Goal: Task Accomplishment & Management: Manage account settings

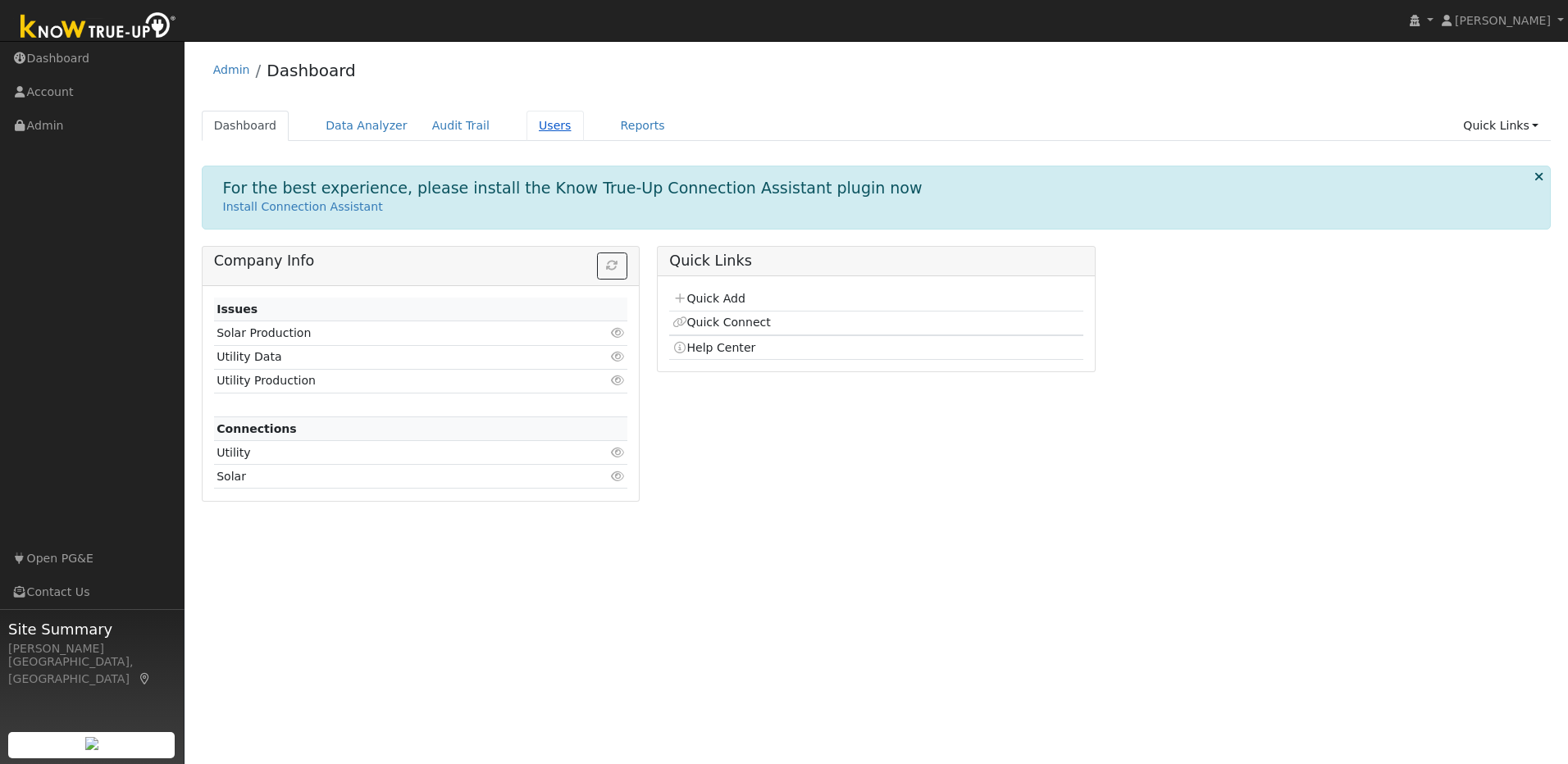
click at [531, 129] on link "Users" at bounding box center [555, 125] width 58 height 30
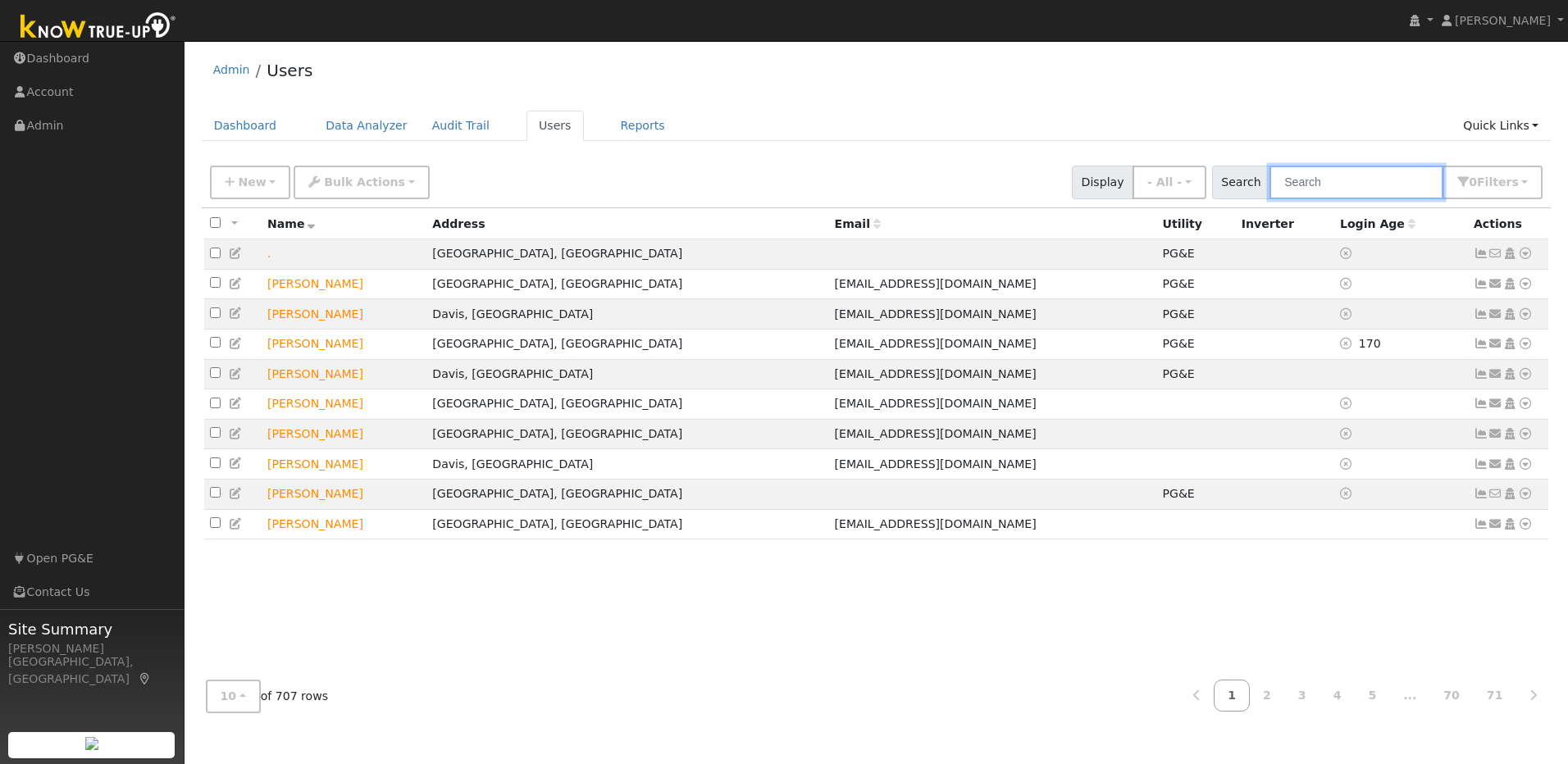
click at [1350, 190] on input "text" at bounding box center [1357, 182] width 173 height 34
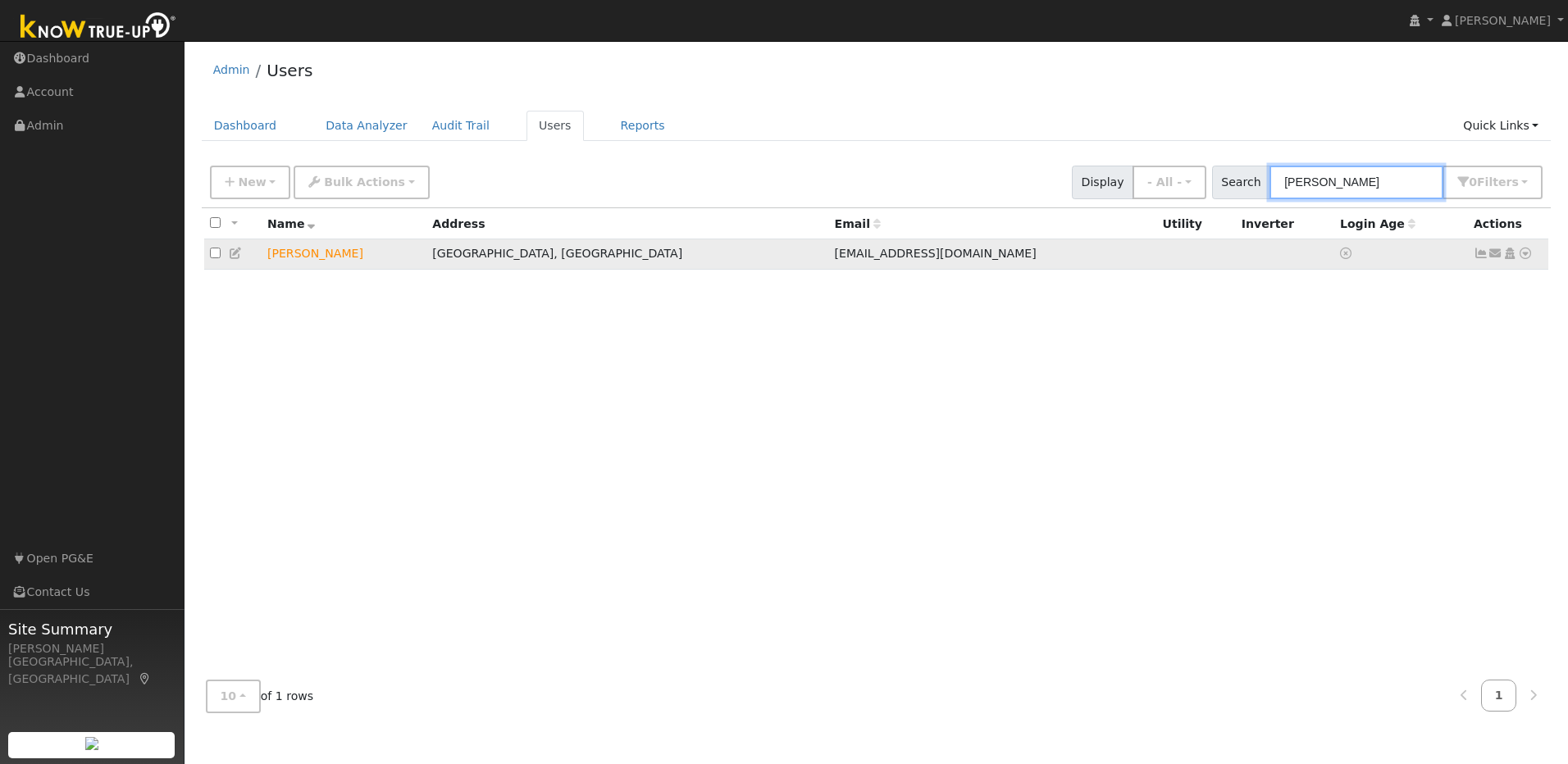
type input "[PERSON_NAME]"
click at [1522, 257] on icon at bounding box center [1525, 253] width 14 height 12
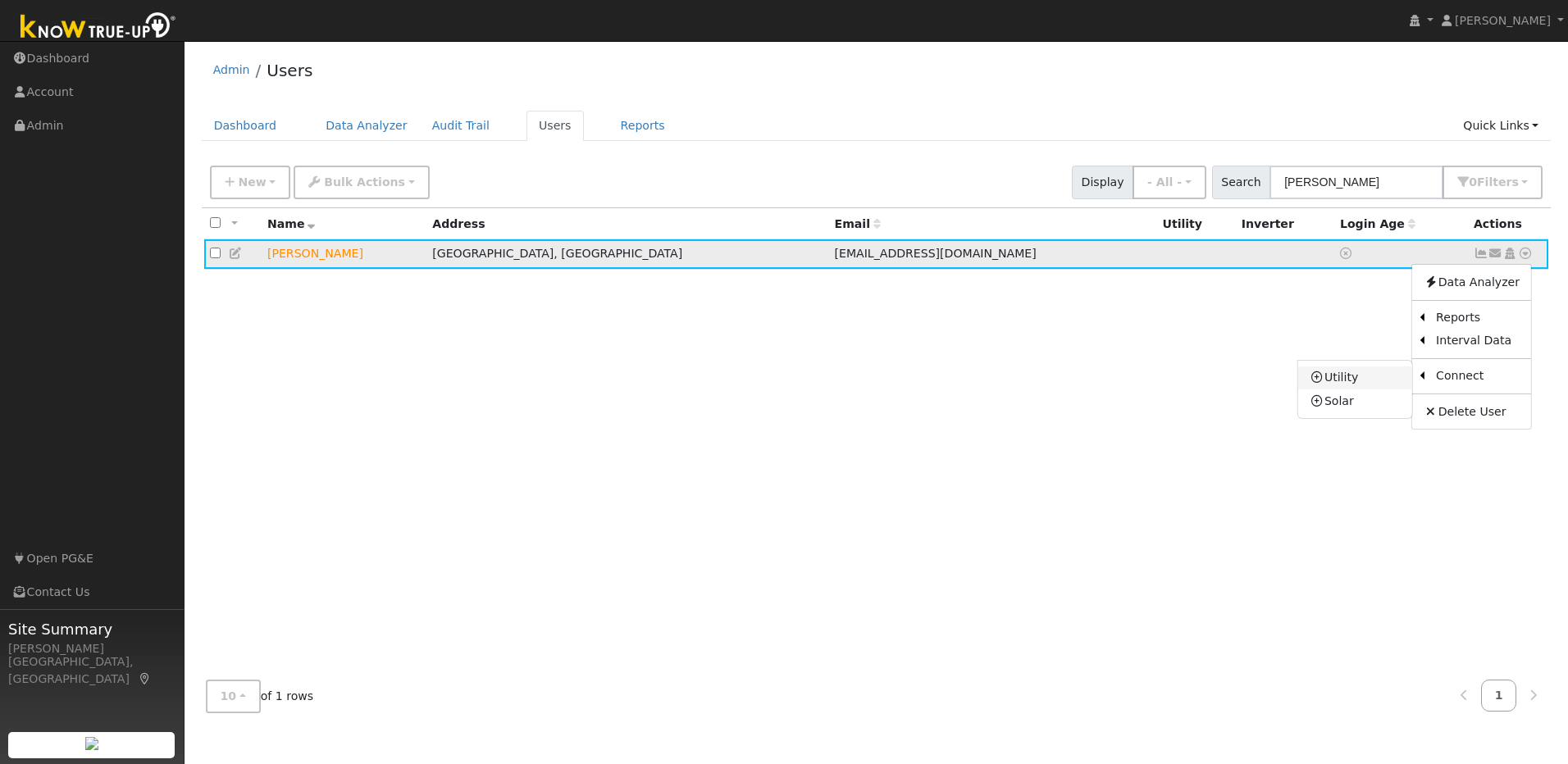
click at [1336, 376] on link "Utility" at bounding box center [1355, 378] width 114 height 23
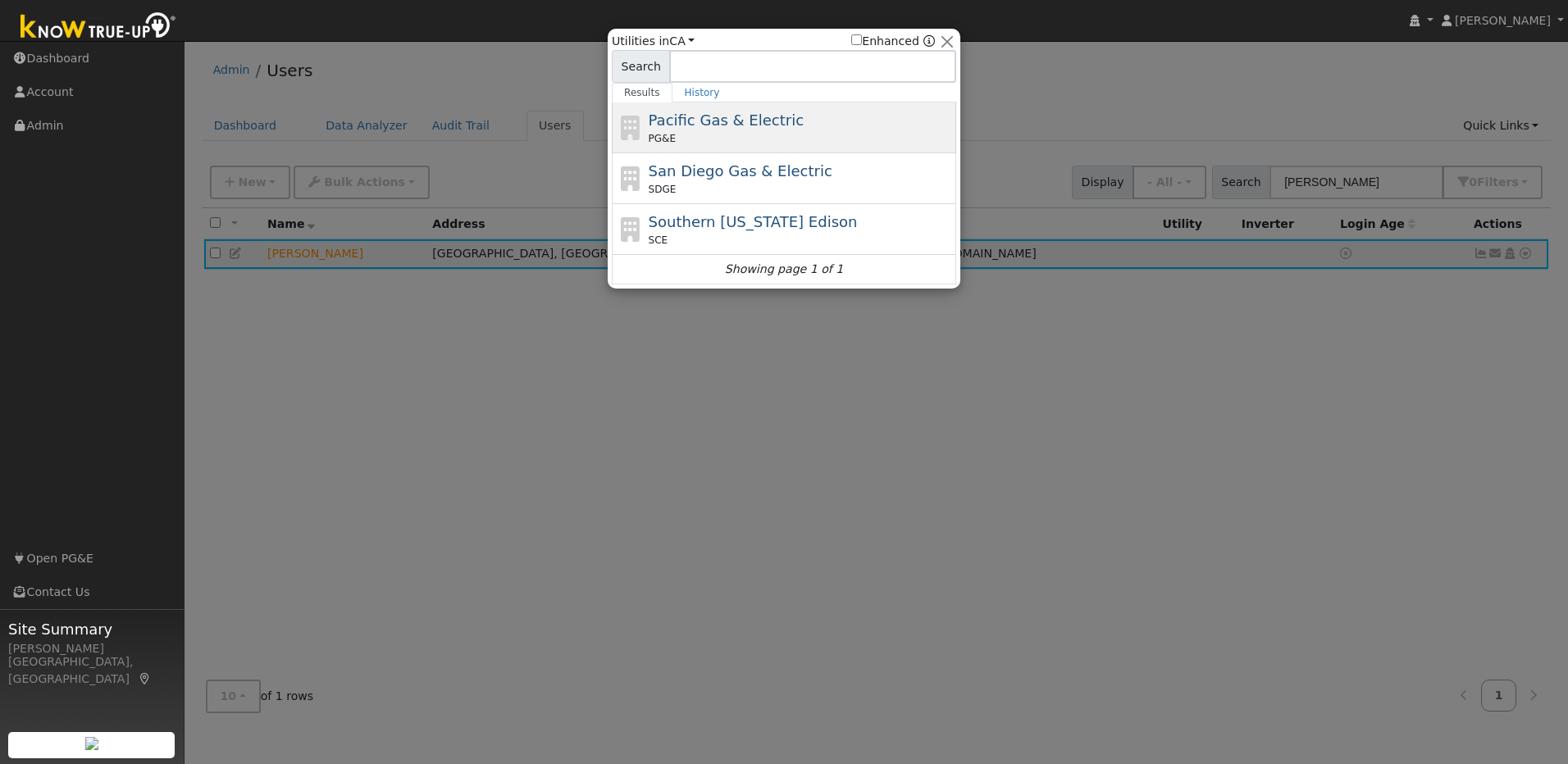
click at [681, 114] on span "Pacific Gas & Electric" at bounding box center [726, 120] width 155 height 17
